Goal: Navigation & Orientation: Find specific page/section

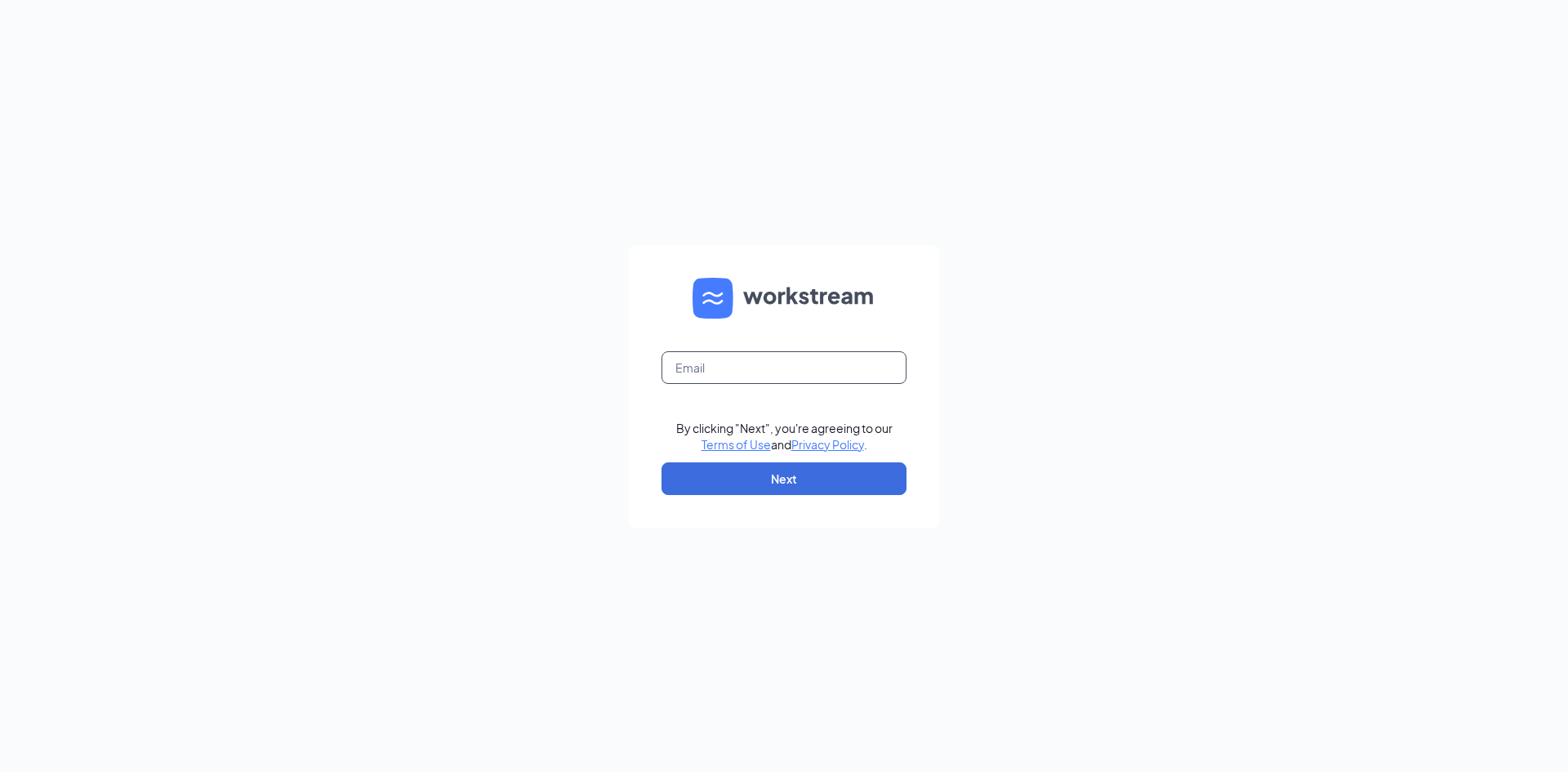
click at [694, 363] on input "text" at bounding box center [784, 368] width 245 height 32
type input "michaelb@purplelotuspatientcenter.com"
click at [818, 481] on button "Next" at bounding box center [784, 478] width 245 height 32
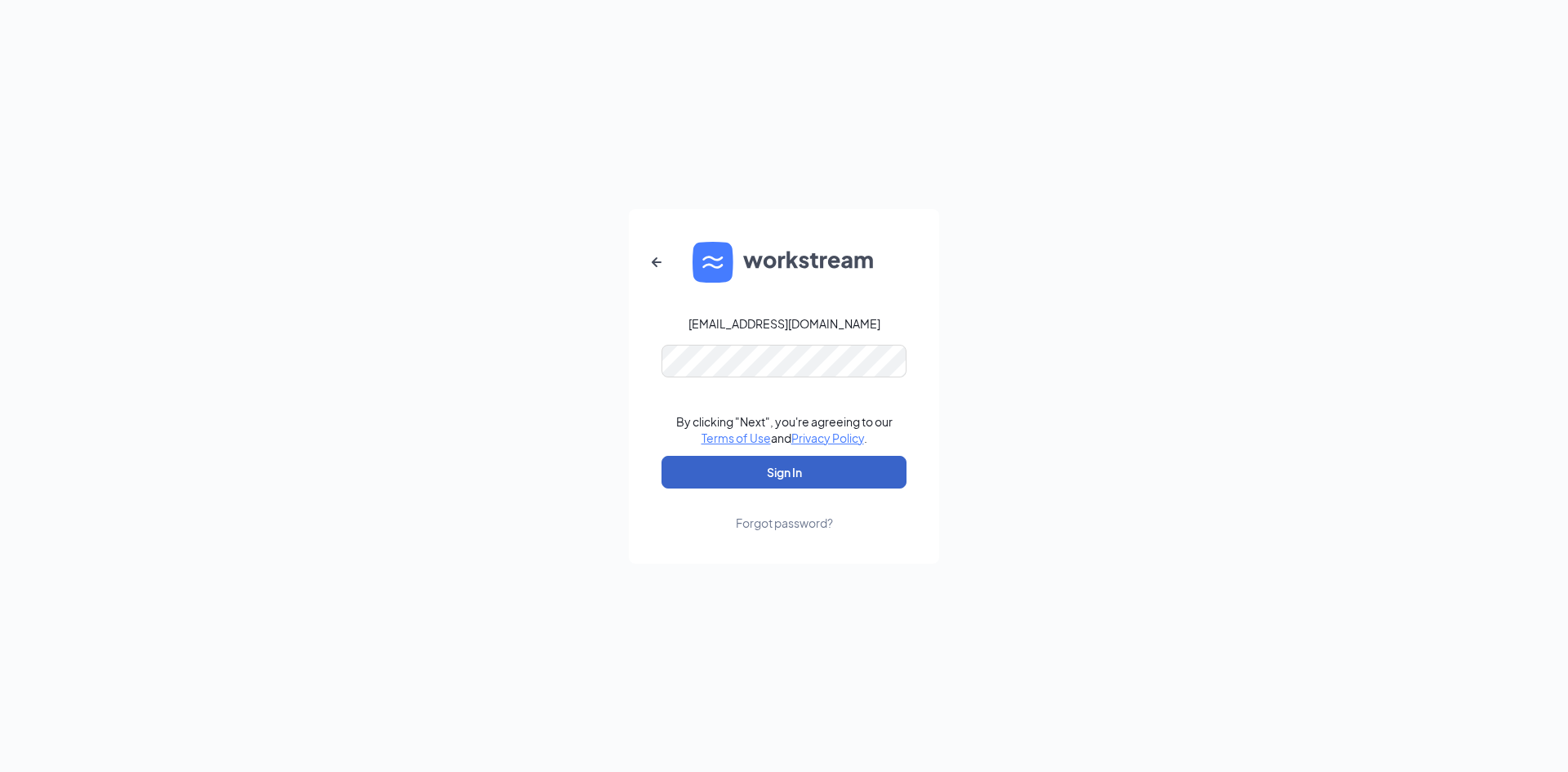
click at [818, 463] on button "Sign In" at bounding box center [784, 472] width 245 height 32
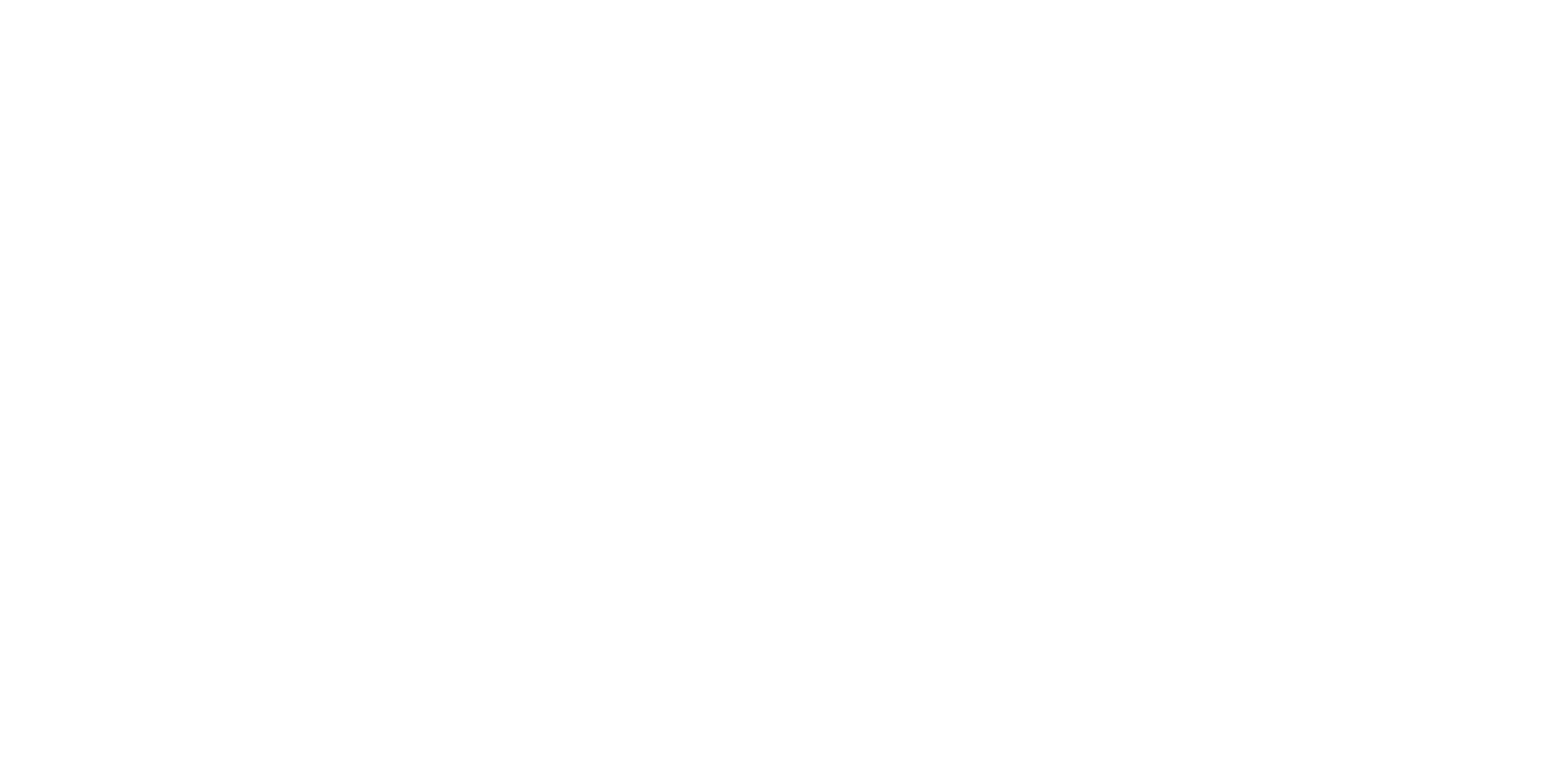
click at [0, 0] on html at bounding box center [0, 0] width 0 height 0
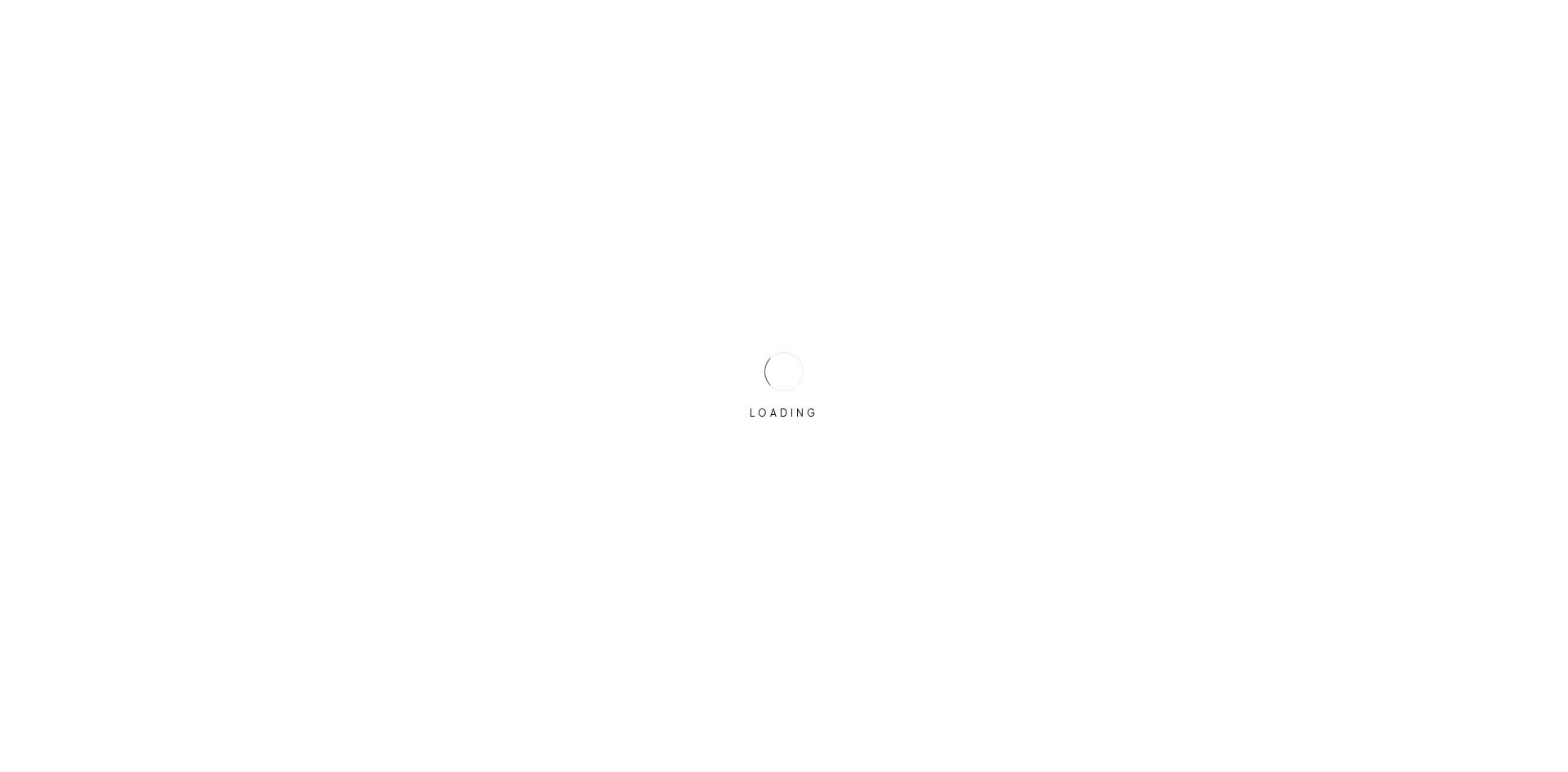
click at [833, 476] on div "LOADING" at bounding box center [784, 386] width 1568 height 772
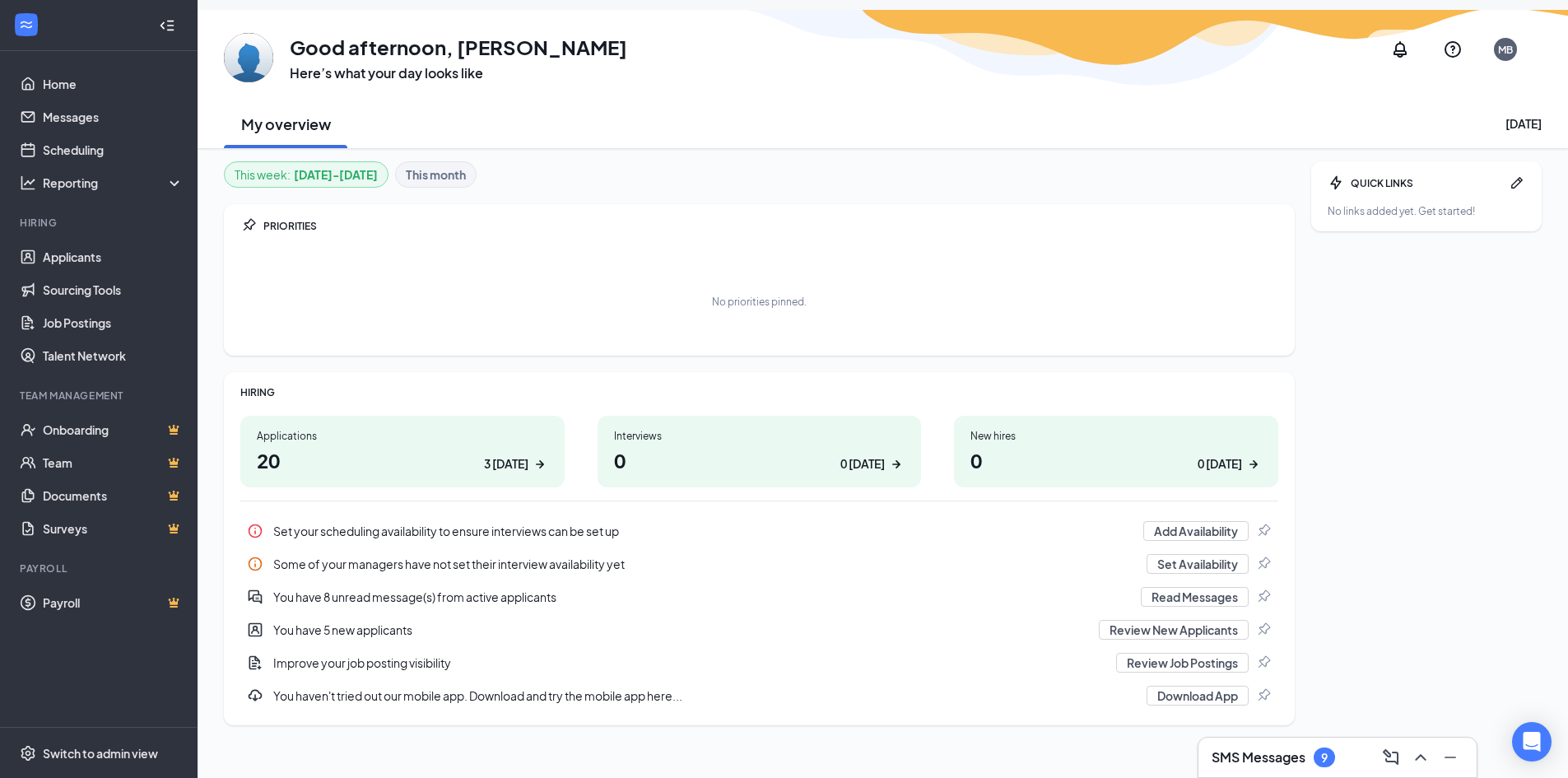
scroll to position [54, 0]
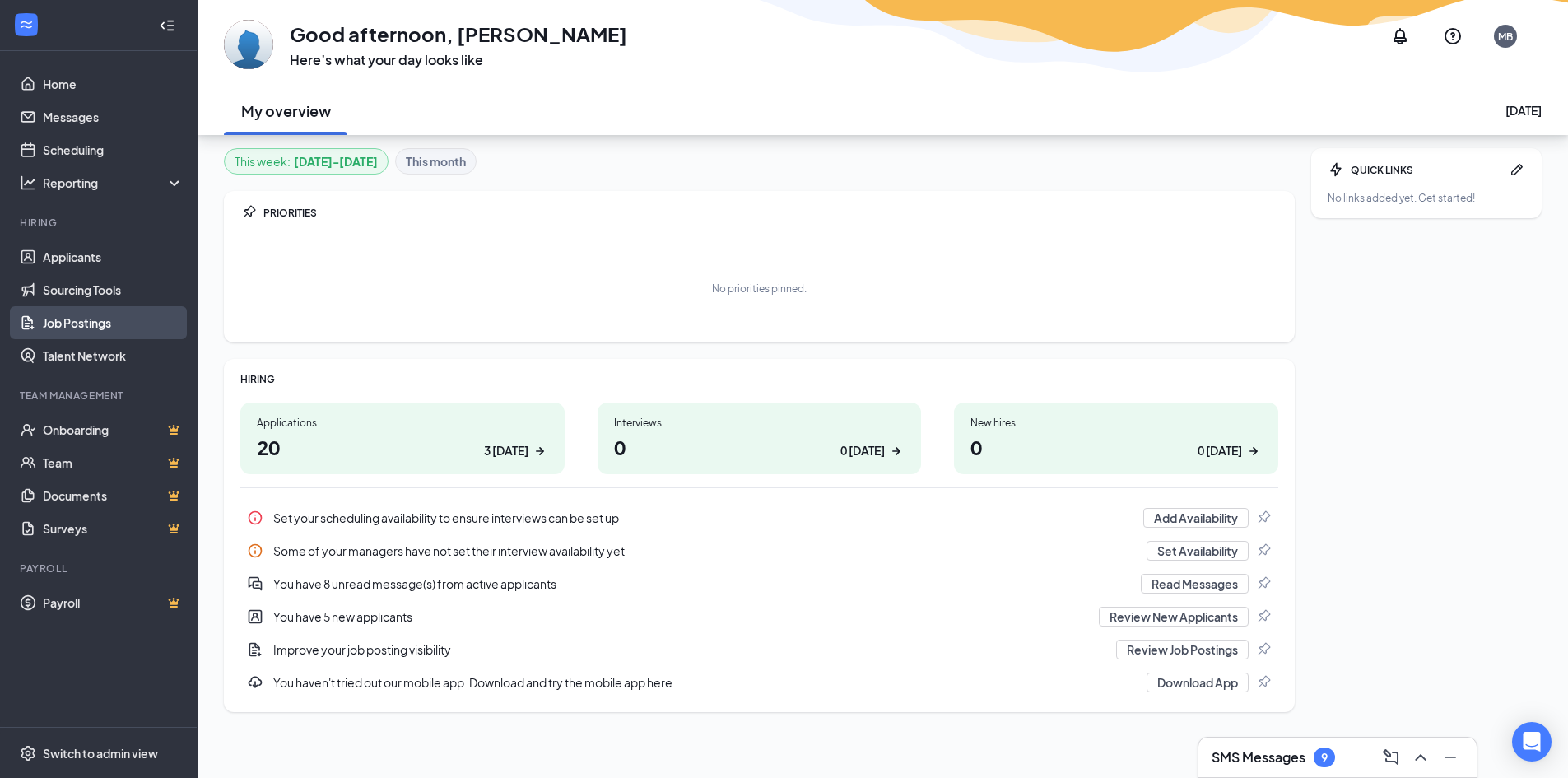
click at [76, 319] on link "Job Postings" at bounding box center [113, 323] width 140 height 33
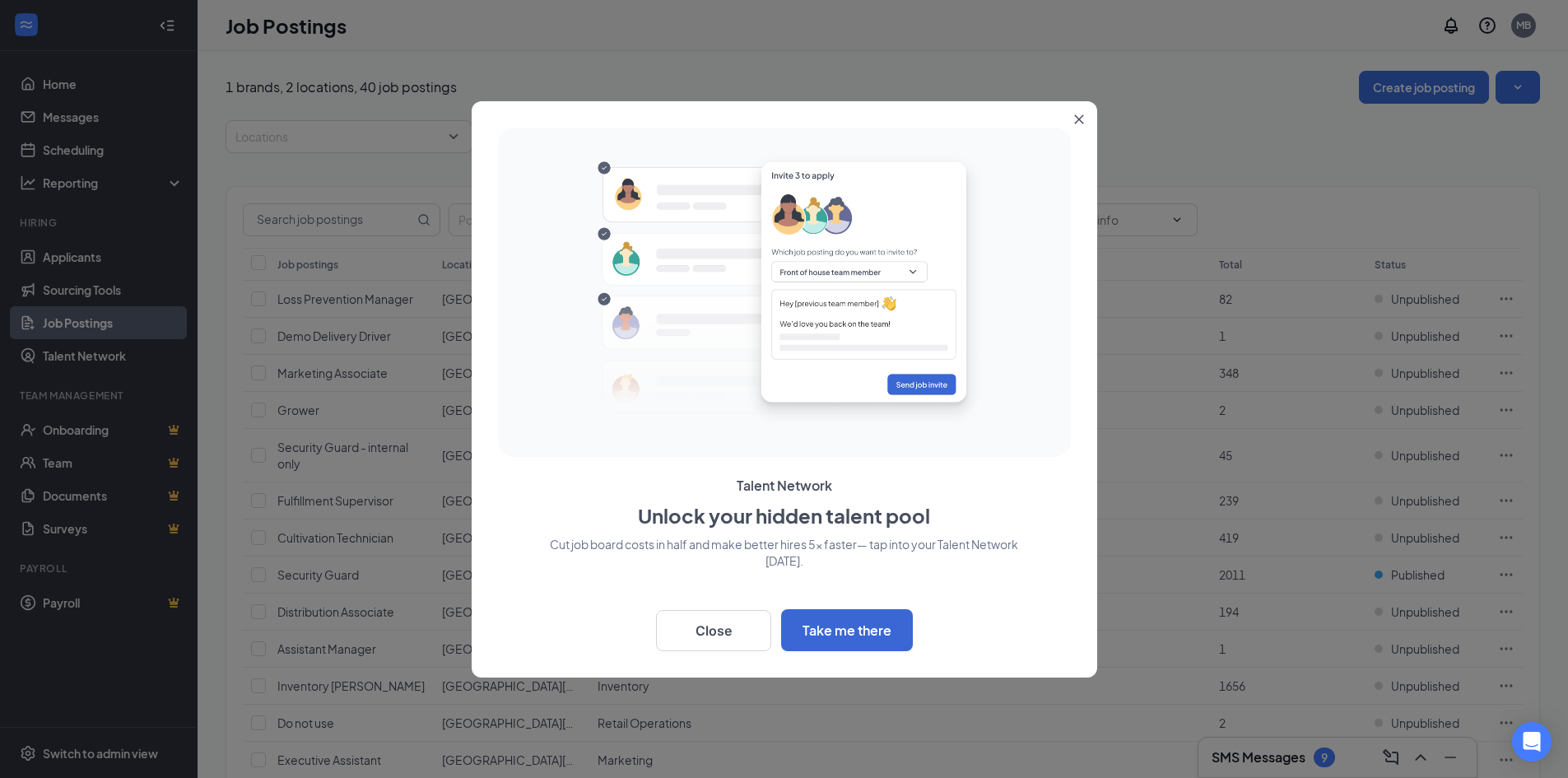
click at [66, 297] on div at bounding box center [784, 389] width 1568 height 778
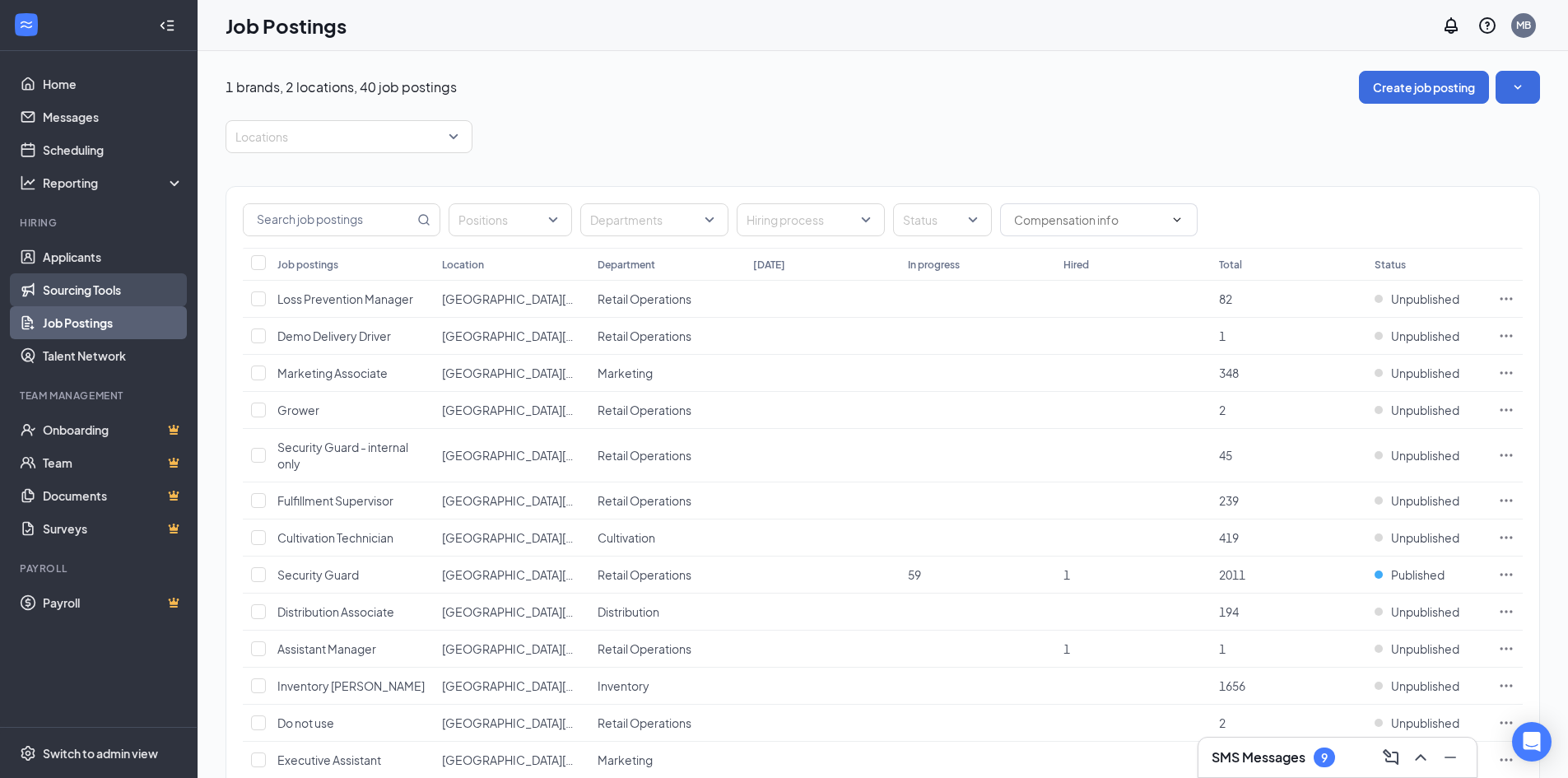
click at [66, 294] on link "Sourcing Tools" at bounding box center [113, 289] width 140 height 33
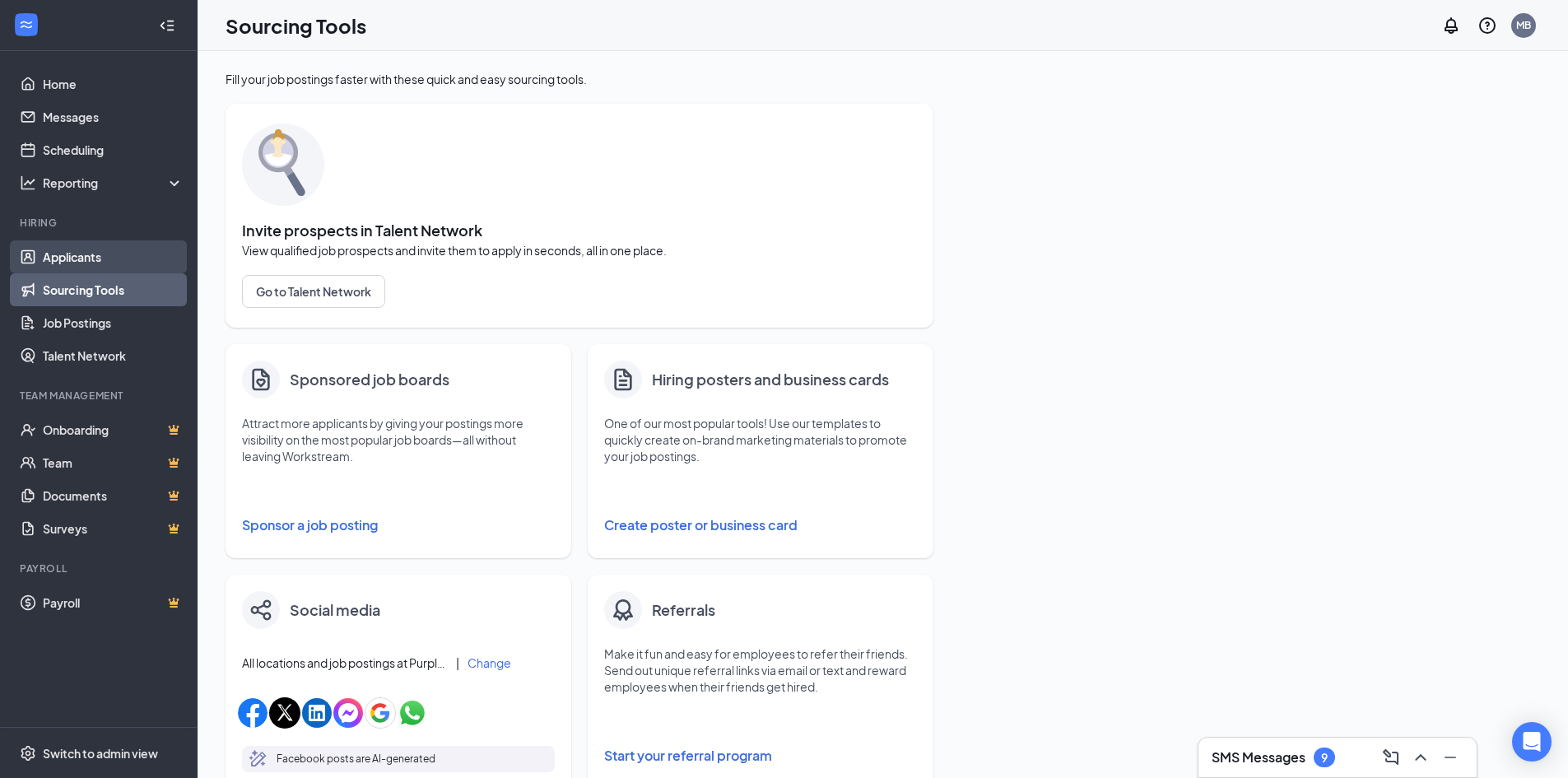
click at [67, 256] on link "Applicants" at bounding box center [113, 257] width 140 height 33
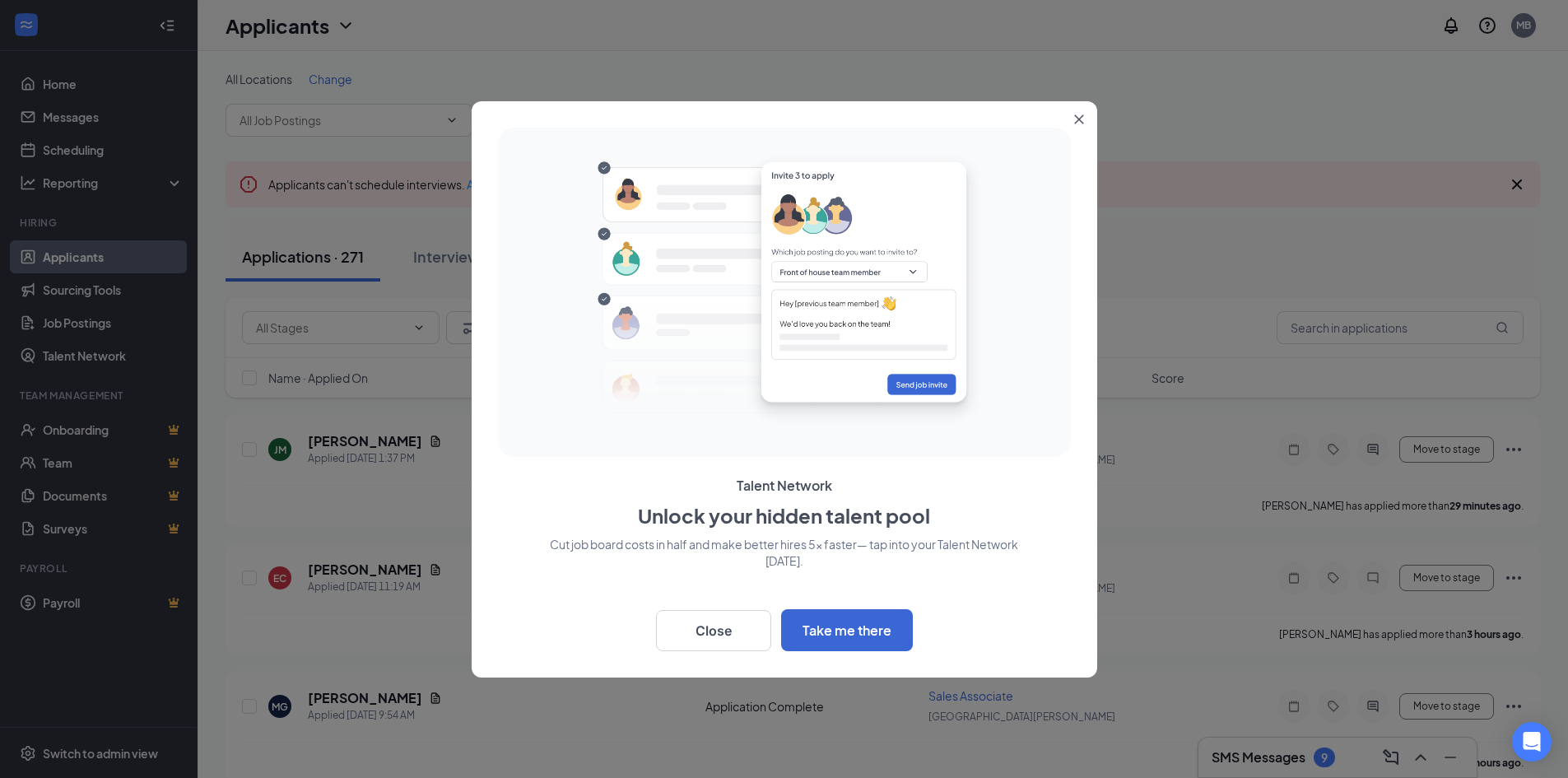
click at [1080, 116] on icon "Close" at bounding box center [1079, 120] width 10 height 10
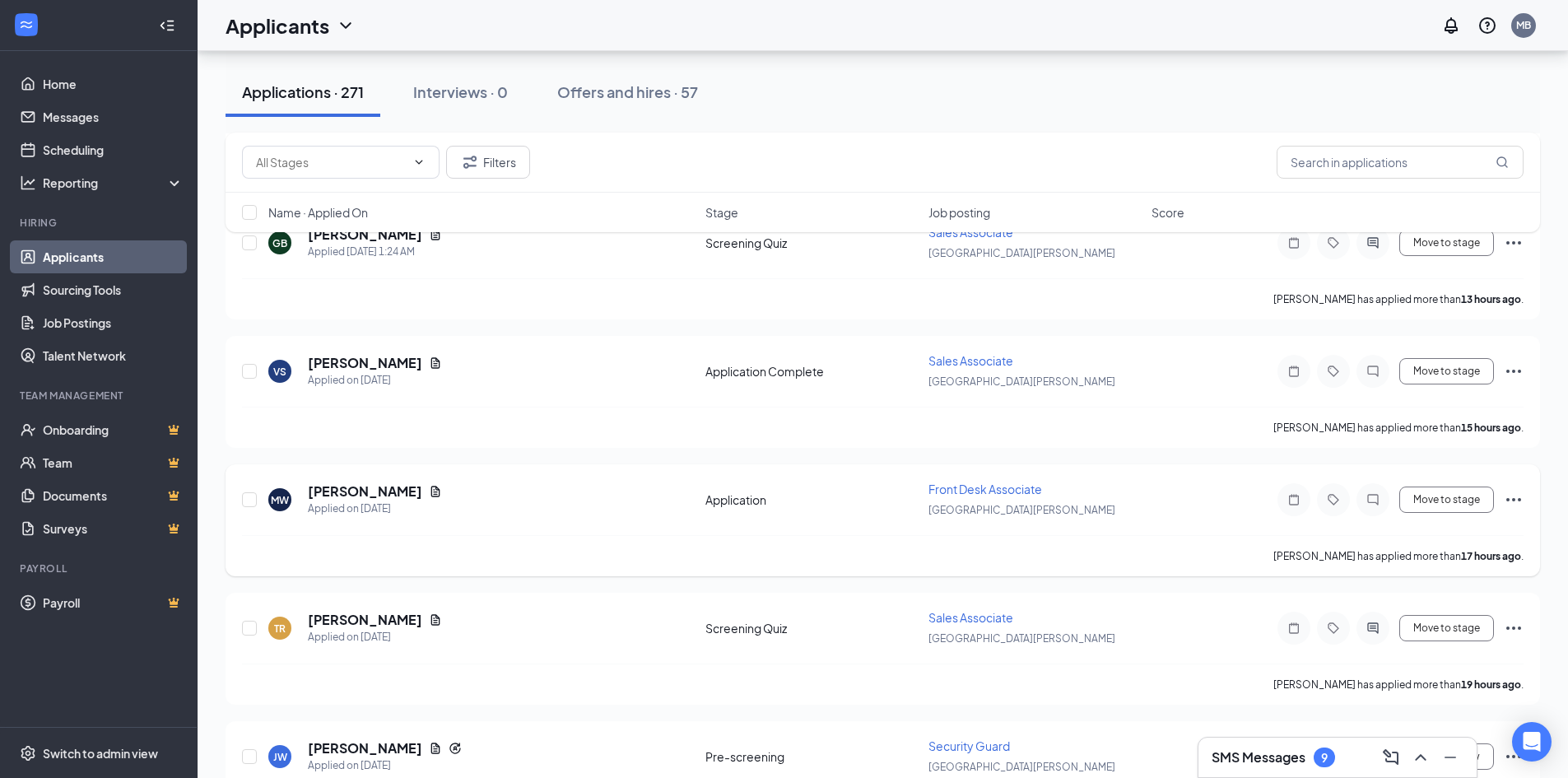
scroll to position [741, 0]
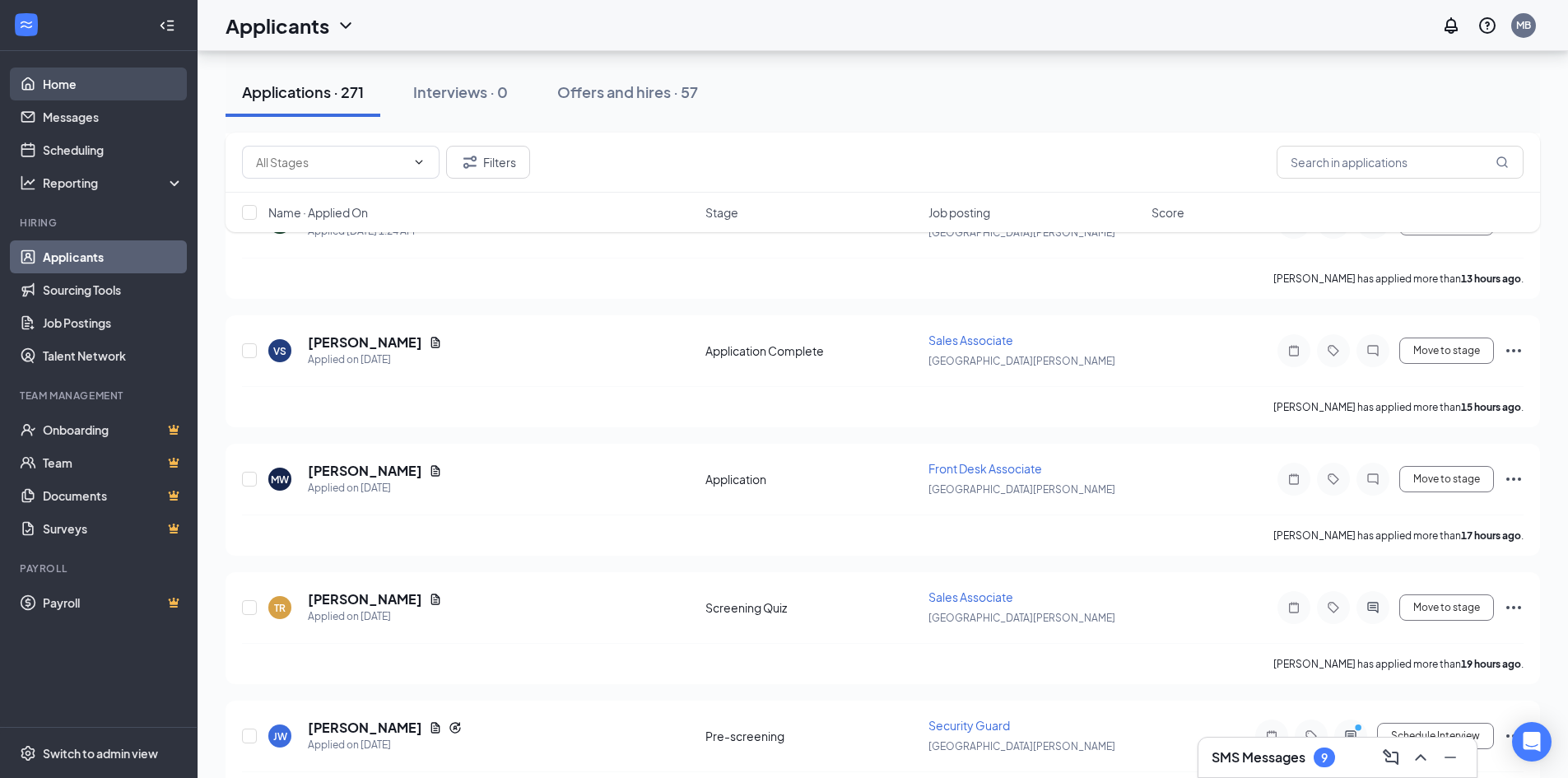
click at [45, 80] on link "Home" at bounding box center [113, 84] width 140 height 33
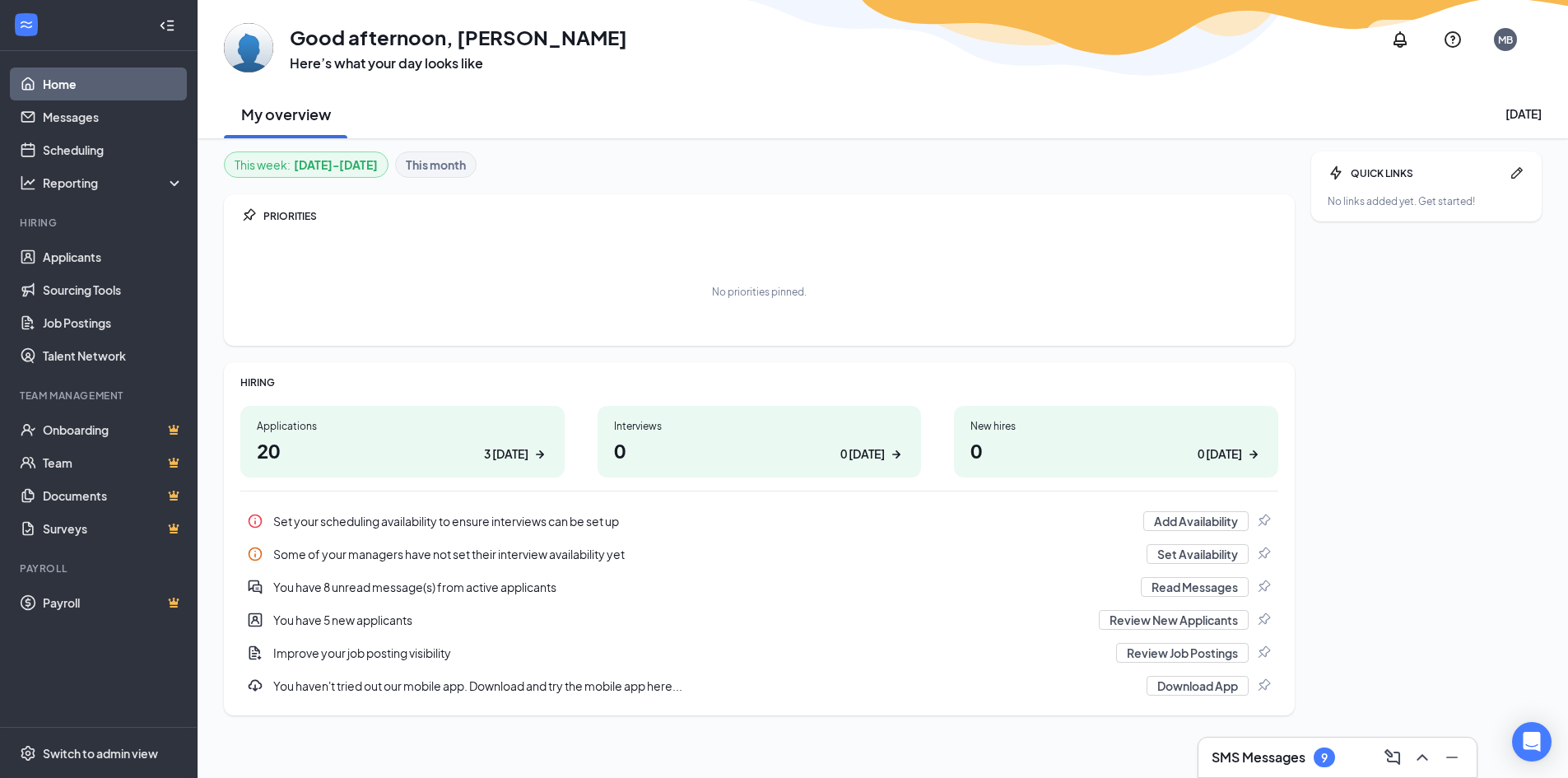
click at [1322, 755] on div "9" at bounding box center [1324, 757] width 21 height 20
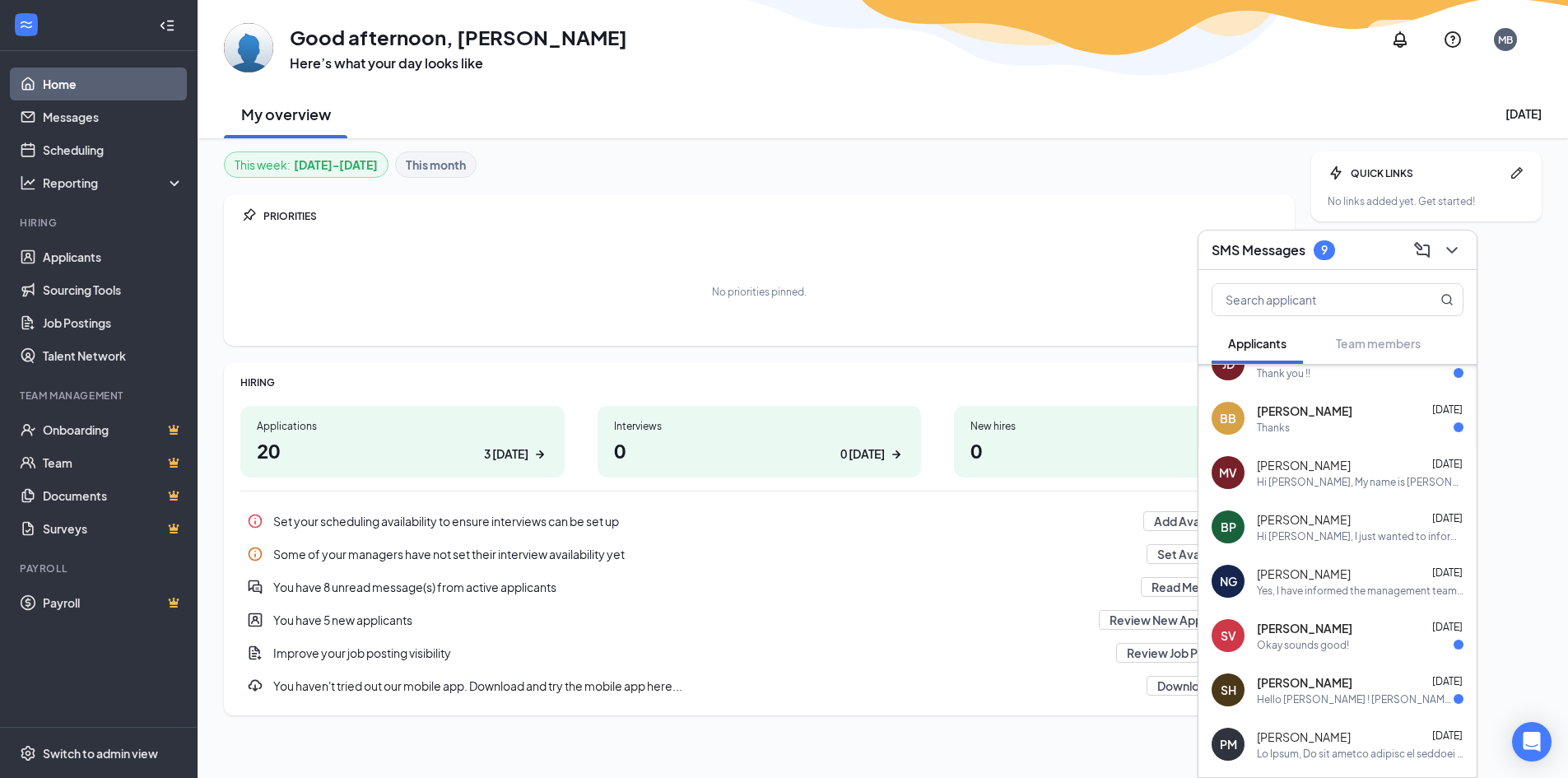
scroll to position [539, 0]
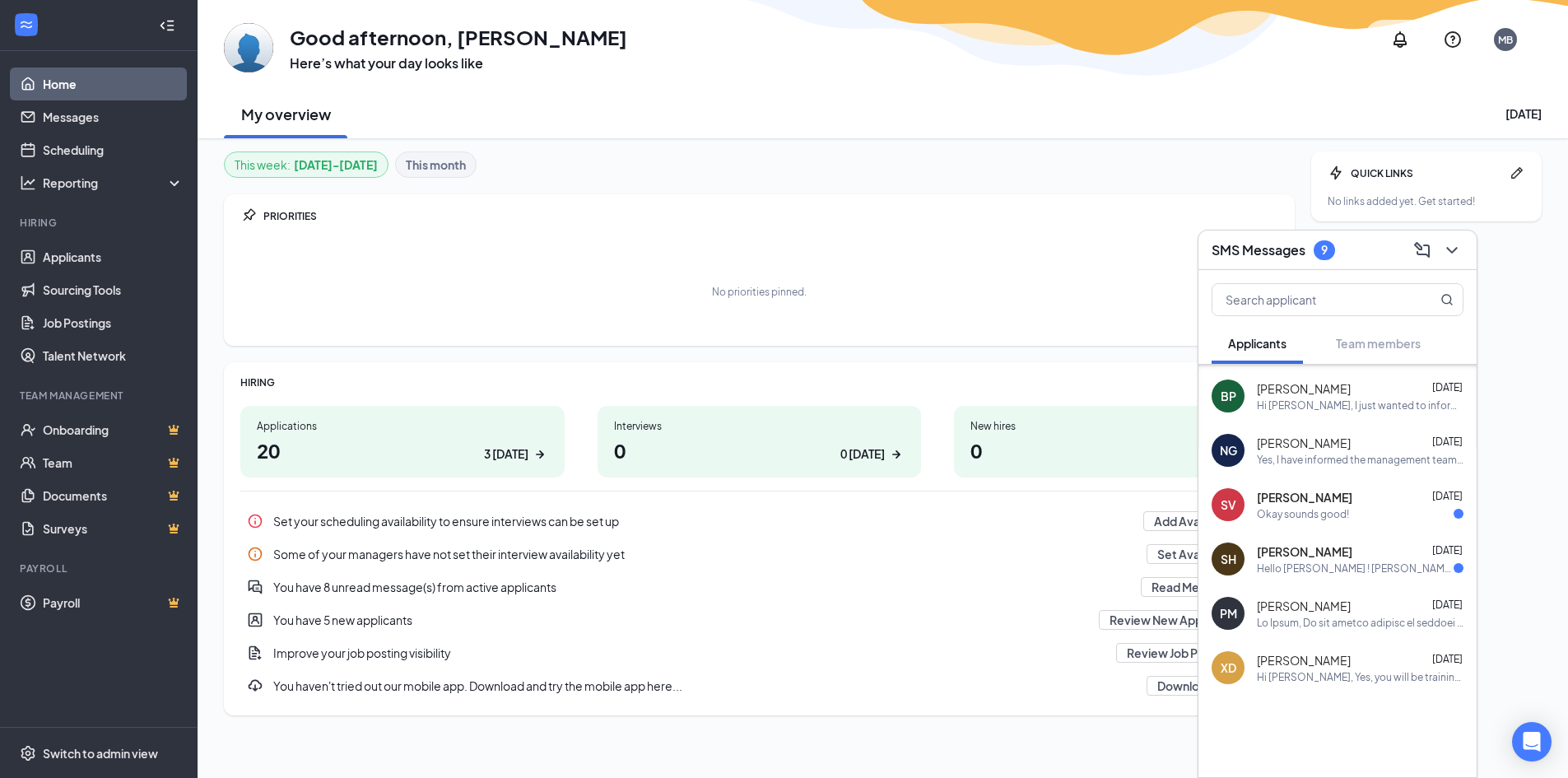
click at [920, 276] on div "No priorities pinned." at bounding box center [759, 291] width 1038 height 82
click at [1265, 306] on input "text" at bounding box center [1310, 300] width 195 height 32
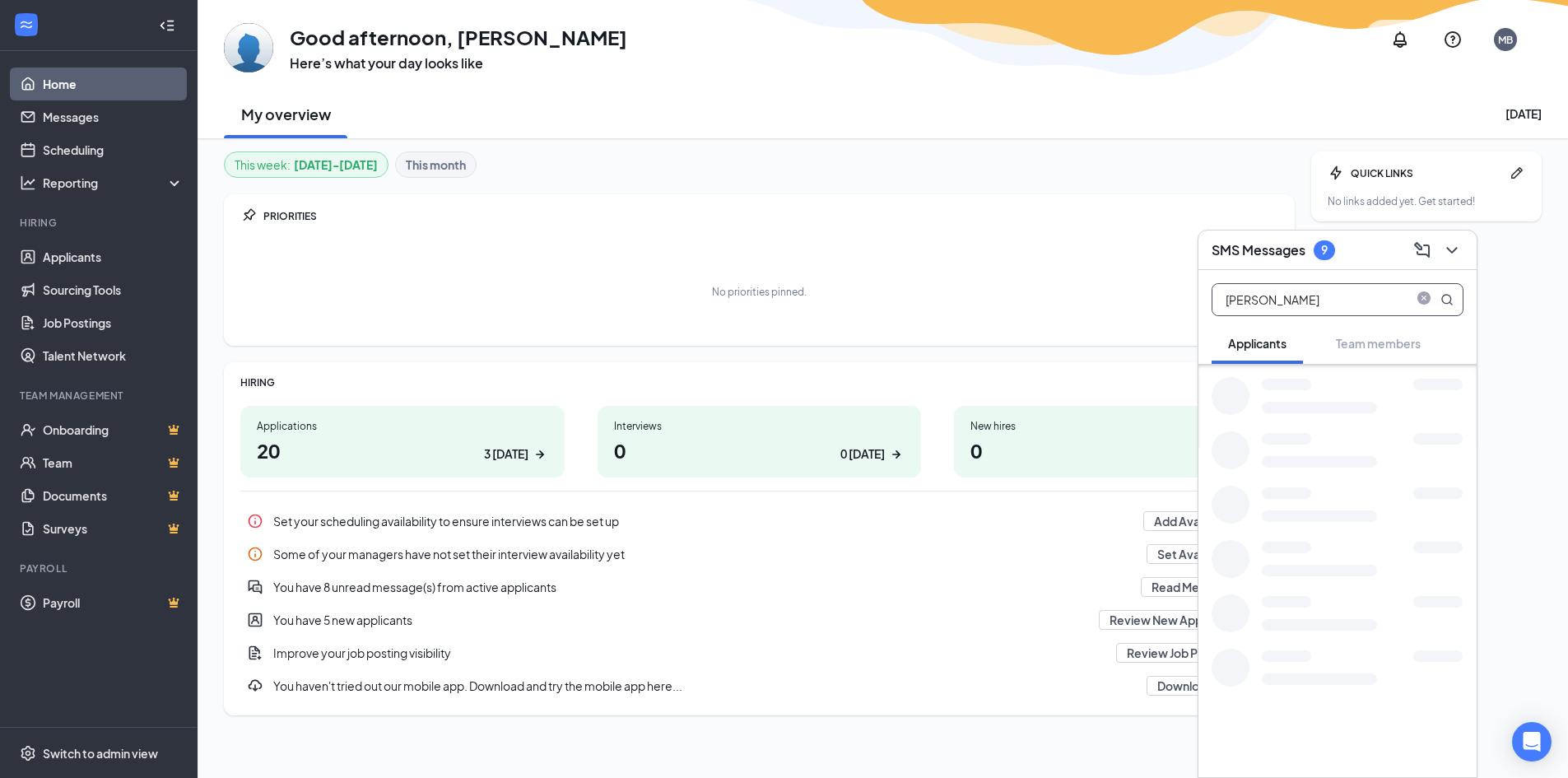
scroll to position [0, 0]
type input "r"
type input "ta-a"
click at [1327, 243] on div "9" at bounding box center [1325, 250] width 7 height 14
